Goal: Answer question/provide support

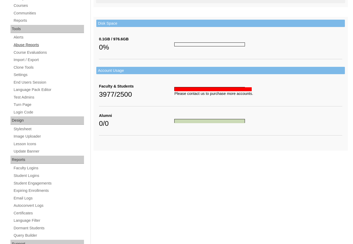
scroll to position [183, 0]
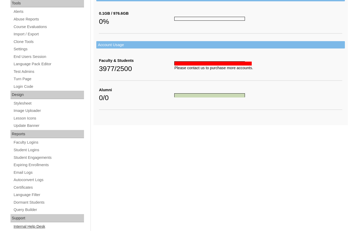
click at [42, 224] on link "Internal Help Desk" at bounding box center [48, 226] width 71 height 7
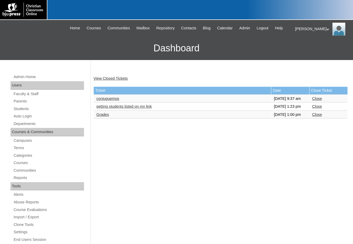
click at [113, 80] on link "View Closed Tickets" at bounding box center [110, 78] width 34 height 4
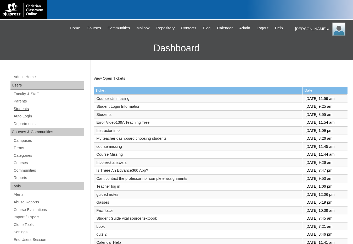
click at [18, 108] on link "Students" at bounding box center [48, 108] width 71 height 7
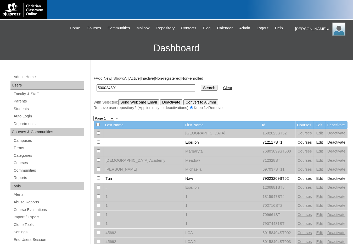
type input "500024391"
click at [201, 85] on input "Search" at bounding box center [209, 88] width 16 height 6
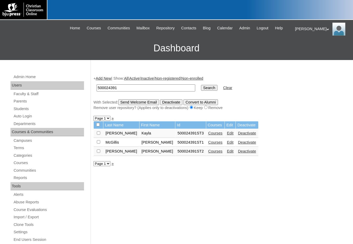
click at [227, 134] on link "Edit" at bounding box center [230, 133] width 7 height 4
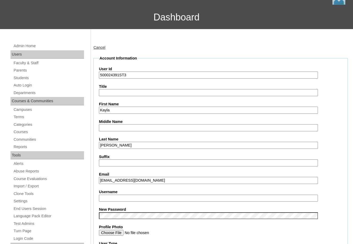
scroll to position [131, 0]
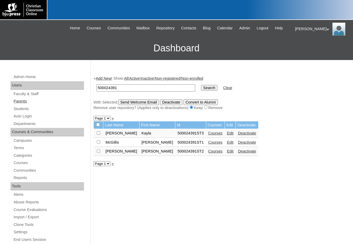
click at [28, 99] on link "Parents" at bounding box center [48, 101] width 71 height 7
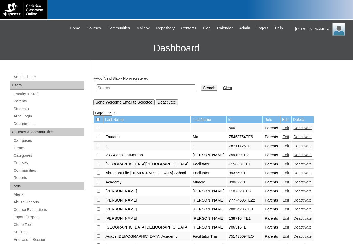
click at [108, 87] on input "text" at bounding box center [146, 87] width 99 height 7
paste input "500024391"
type input "500024391"
click at [201, 85] on input "Search" at bounding box center [209, 88] width 16 height 6
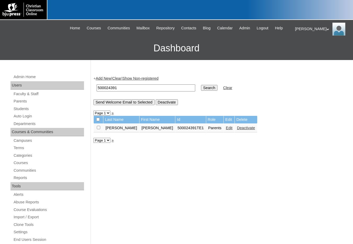
click at [226, 129] on link "Edit" at bounding box center [229, 128] width 7 height 4
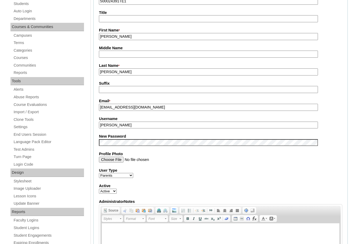
scroll to position [105, 0]
drag, startPoint x: 119, startPoint y: 126, endPoint x: 96, endPoint y: 127, distance: 22.8
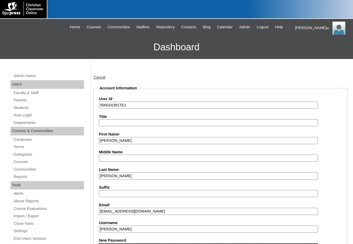
scroll to position [0, 0]
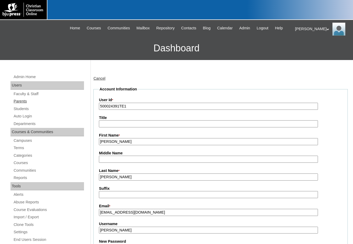
drag, startPoint x: 119, startPoint y: 106, endPoint x: 78, endPoint y: 103, distance: 40.6
paste input "k.bemis"
type input "k.bemisTE1"
click at [25, 108] on link "Students" at bounding box center [48, 108] width 71 height 7
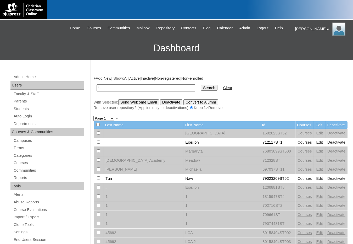
type input "k"
type input "500024391"
click at [201, 89] on input "Search" at bounding box center [209, 88] width 16 height 6
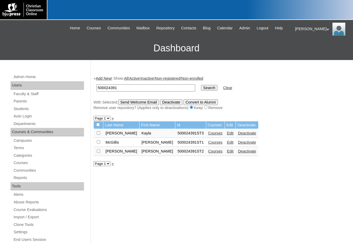
click at [99, 133] on input "checkbox" at bounding box center [98, 132] width 3 height 3
checkbox input "true"
click at [126, 100] on input "Send Welcome Email" at bounding box center [138, 102] width 41 height 6
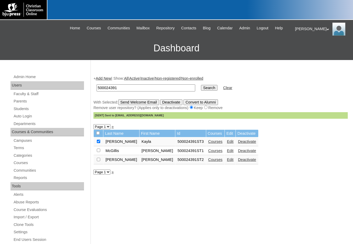
click at [271, 196] on div "+ Add New | Show: All | Active | Inactive | Non-registered | Non-enrolled 50002…" at bounding box center [219, 245] width 257 height 350
